Goal: Task Accomplishment & Management: Complete application form

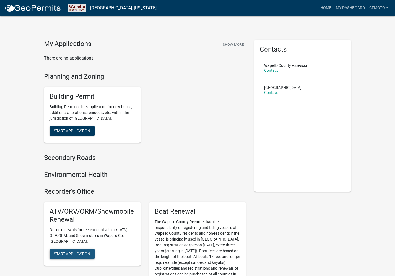
click at [63, 251] on span "Start Application" at bounding box center [72, 253] width 36 height 4
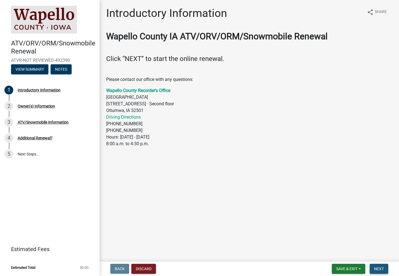
click at [379, 269] on span "Next" at bounding box center [379, 268] width 10 height 4
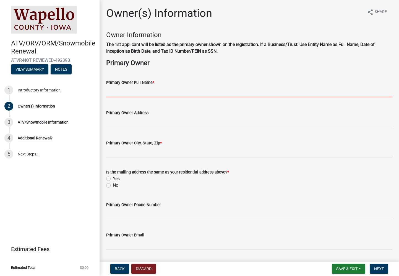
click at [126, 88] on input "Primary Owner Full Name *" at bounding box center [249, 91] width 286 height 11
type input "Cardinal CSD"
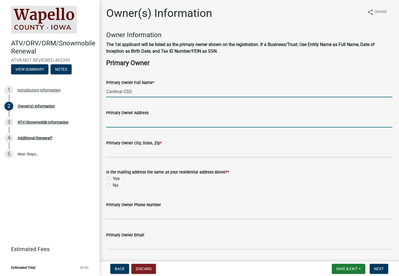
type input "[STREET_ADDRESS]"
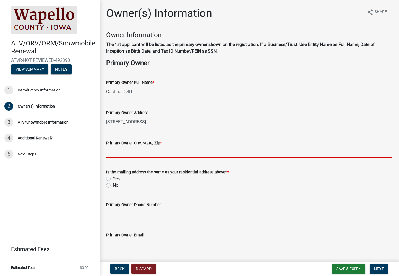
type input "[PERSON_NAME]"
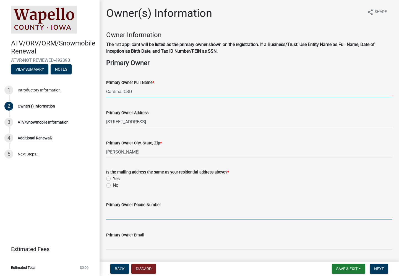
type input "6416527531"
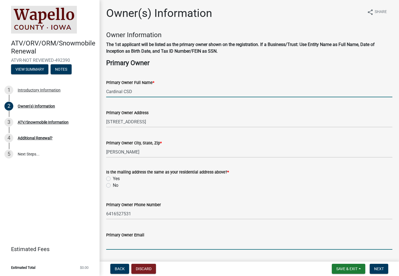
type input "[EMAIL_ADDRESS][DOMAIN_NAME]"
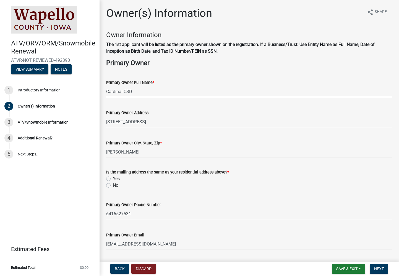
type input "IA"
click at [113, 178] on label "Yes" at bounding box center [116, 178] width 7 height 7
click at [113, 178] on input "Yes" at bounding box center [115, 177] width 4 height 4
radio input "true"
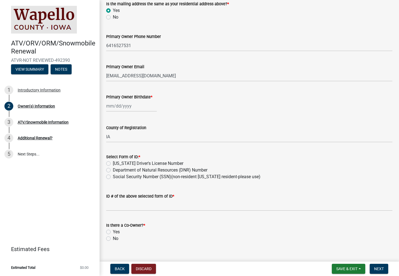
scroll to position [168, 0]
click at [109, 108] on div at bounding box center [131, 105] width 51 height 11
select select "10"
select select "2025"
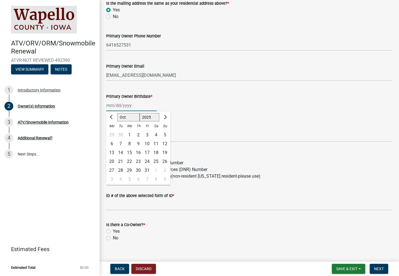
click at [109, 105] on input "Primary Owner Birthdate *" at bounding box center [131, 105] width 51 height 11
type input "[DATE]"
click at [212, 120] on div "County of Registration IA" at bounding box center [249, 129] width 286 height 26
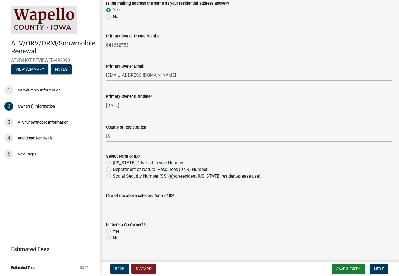
click at [113, 169] on label "Department of Natural Resources (DNR) Number" at bounding box center [160, 169] width 95 height 7
click at [113, 169] on input "Department of Natural Resources (DNR) Number" at bounding box center [115, 168] width 4 height 4
radio input "true"
click at [114, 207] on input "ID # of the above selected form of ID *" at bounding box center [249, 204] width 286 height 11
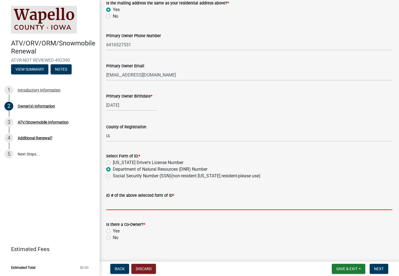
type input "1000599858"
click at [113, 237] on label "No" at bounding box center [116, 237] width 6 height 7
click at [113, 237] on input "No" at bounding box center [115, 236] width 4 height 4
radio input "true"
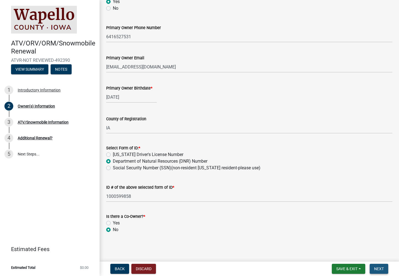
click at [375, 269] on span "Next" at bounding box center [379, 268] width 10 height 4
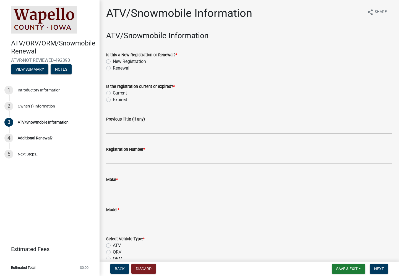
click at [113, 68] on label "Renewal" at bounding box center [121, 68] width 17 height 7
click at [113, 68] on input "Renewal" at bounding box center [115, 67] width 4 height 4
radio input "true"
click at [113, 92] on label "Current" at bounding box center [120, 93] width 14 height 7
click at [113, 92] on input "Current" at bounding box center [115, 92] width 4 height 4
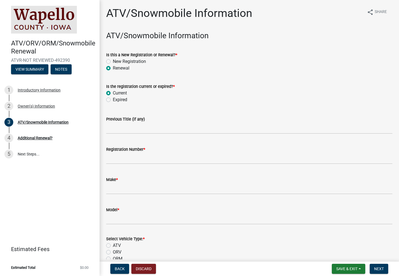
radio input "true"
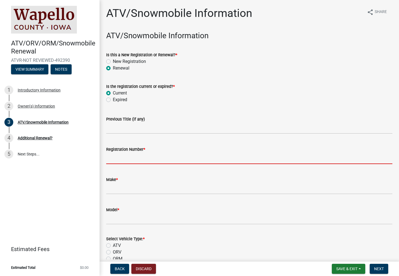
click at [115, 158] on input "Registration Number *" at bounding box center [249, 157] width 286 height 11
type input "IA#BM1077"
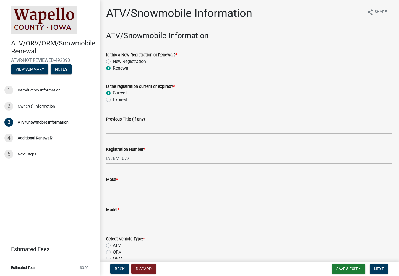
click at [115, 190] on input "Make *" at bounding box center [249, 188] width 286 height 11
type input "CFMOTO"
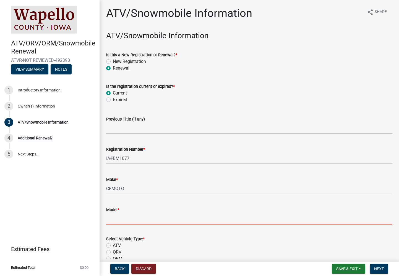
click at [116, 218] on input "Model *" at bounding box center [249, 218] width 286 height 11
type input "CFMOTO"
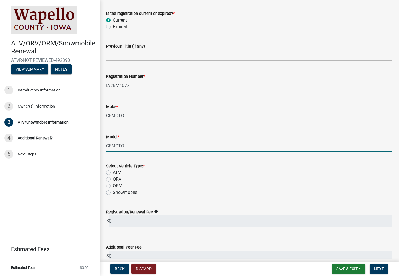
scroll to position [77, 0]
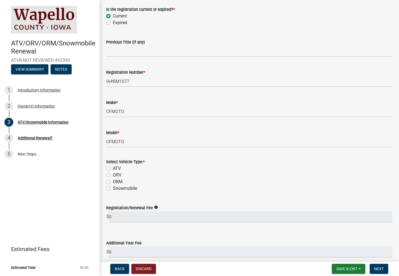
click at [113, 175] on label "ORV" at bounding box center [117, 175] width 9 height 7
click at [113, 175] on input "ORV" at bounding box center [115, 174] width 4 height 4
radio input "true"
click at [113, 168] on label "ATV" at bounding box center [117, 168] width 8 height 7
click at [113, 168] on input "ATV" at bounding box center [115, 167] width 4 height 4
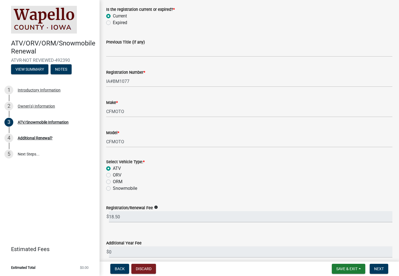
radio input "true"
click at [113, 173] on label "ORV" at bounding box center [117, 175] width 9 height 7
click at [113, 173] on input "ORV" at bounding box center [115, 174] width 4 height 4
radio input "true"
click at [113, 182] on label "ORM" at bounding box center [118, 181] width 10 height 7
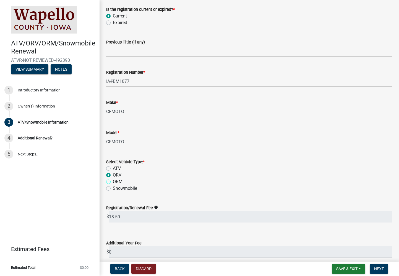
click at [113, 182] on input "ORM" at bounding box center [115, 180] width 4 height 4
radio input "true"
click at [113, 174] on label "ORV" at bounding box center [117, 175] width 9 height 7
click at [113, 174] on input "ORV" at bounding box center [115, 174] width 4 height 4
radio input "true"
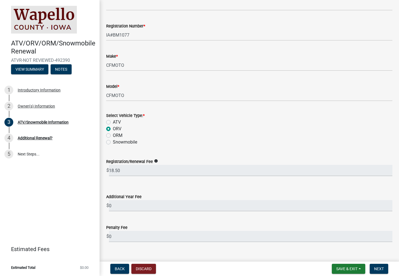
scroll to position [132, 0]
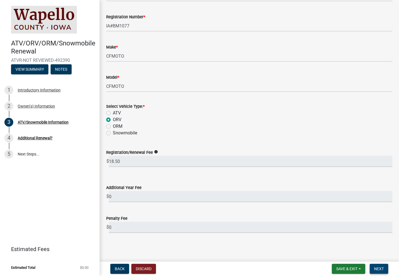
click at [378, 268] on span "Next" at bounding box center [379, 268] width 10 height 4
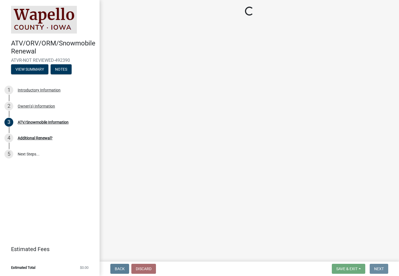
scroll to position [0, 0]
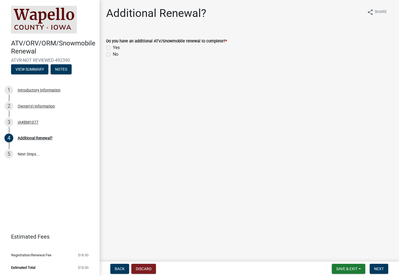
click at [113, 55] on label "No" at bounding box center [116, 54] width 6 height 7
click at [113, 55] on input "No" at bounding box center [115, 53] width 4 height 4
radio input "true"
click at [378, 267] on span "Next" at bounding box center [379, 268] width 10 height 4
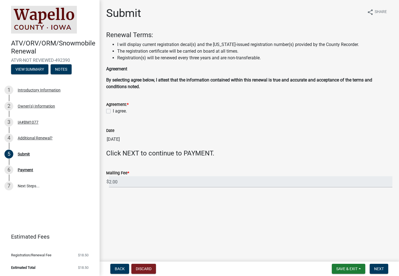
click at [113, 110] on label "I agree." at bounding box center [120, 111] width 14 height 7
click at [113, 110] on input "I agree." at bounding box center [115, 110] width 4 height 4
checkbox input "true"
click at [378, 268] on span "Next" at bounding box center [379, 268] width 10 height 4
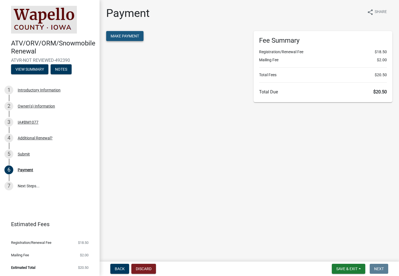
click at [125, 37] on span "Make Payment" at bounding box center [125, 36] width 28 height 4
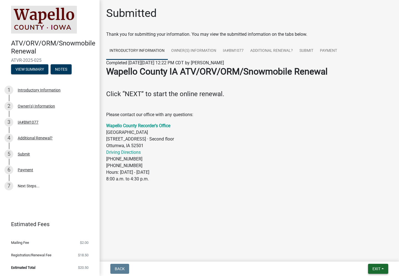
click at [377, 269] on span "Exit" at bounding box center [377, 268] width 8 height 4
click at [356, 255] on button "Save & Exit" at bounding box center [366, 253] width 44 height 13
